Goal: Manage account settings

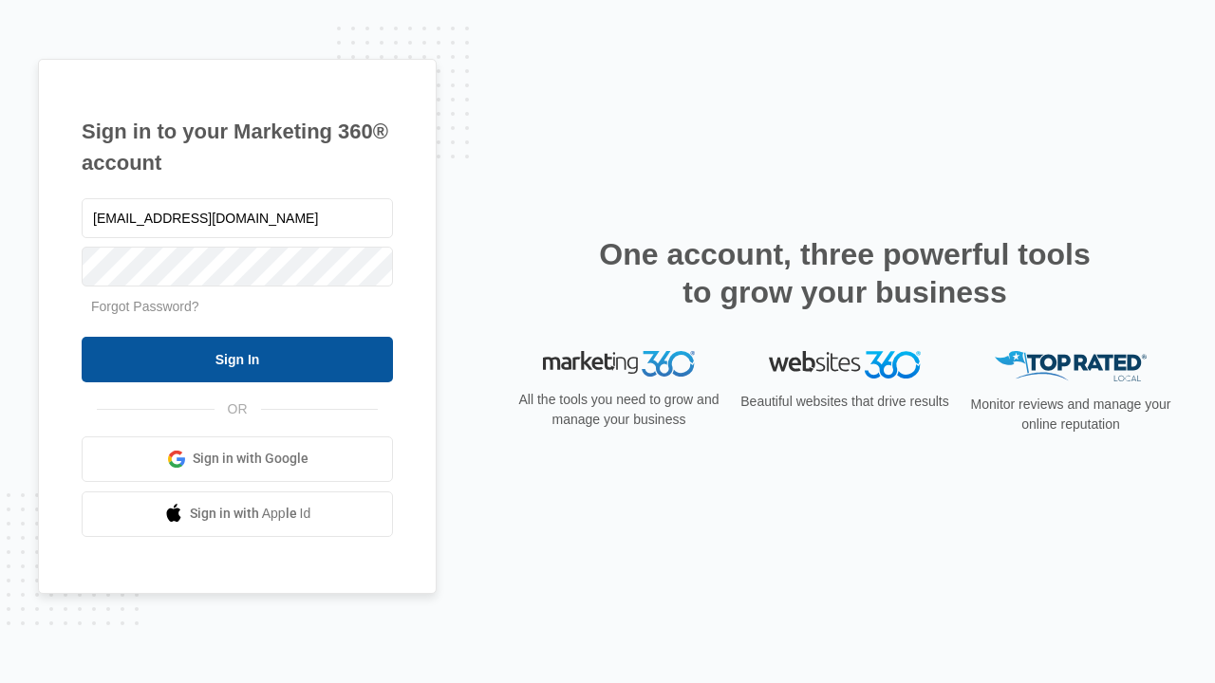
click at [237, 359] on input "Sign In" at bounding box center [237, 360] width 311 height 46
